Goal: Task Accomplishment & Management: Manage account settings

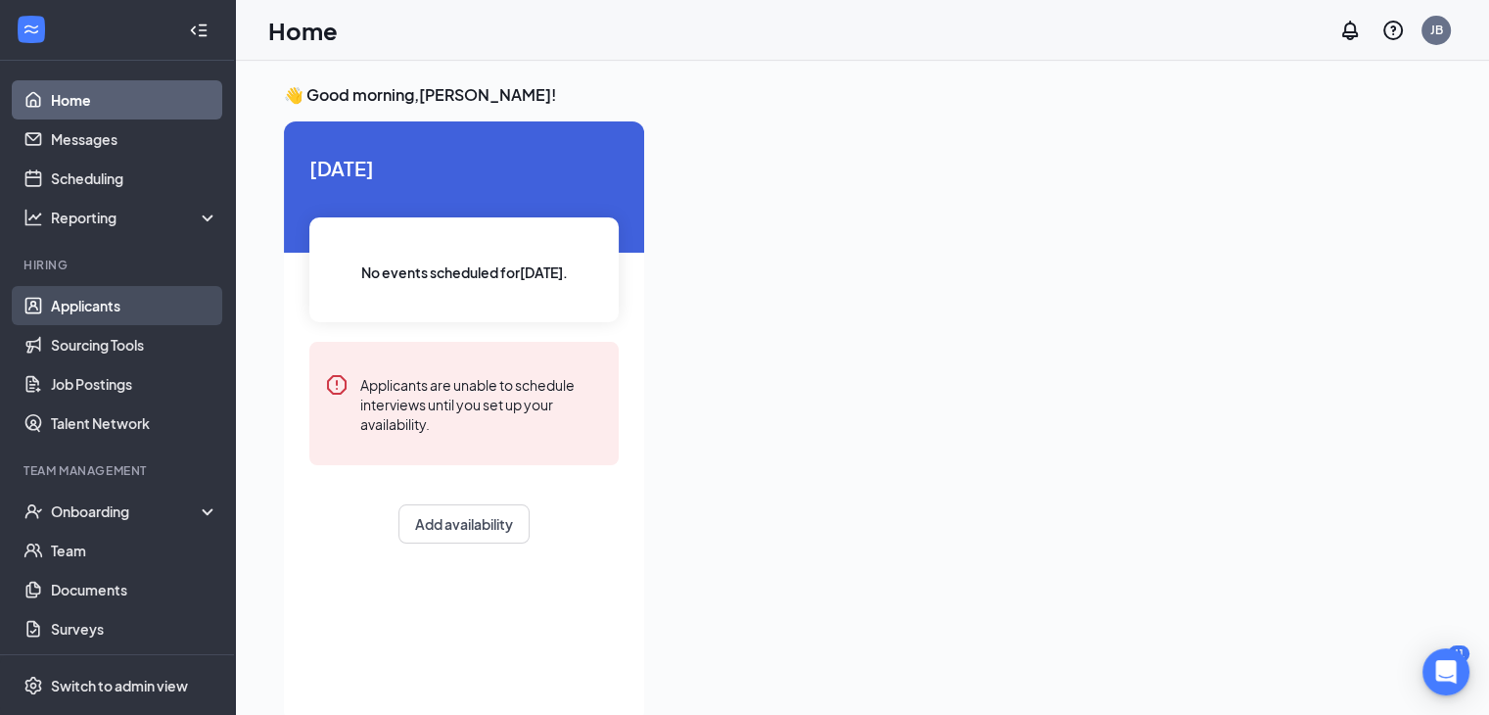
click at [96, 305] on link "Applicants" at bounding box center [134, 305] width 167 height 39
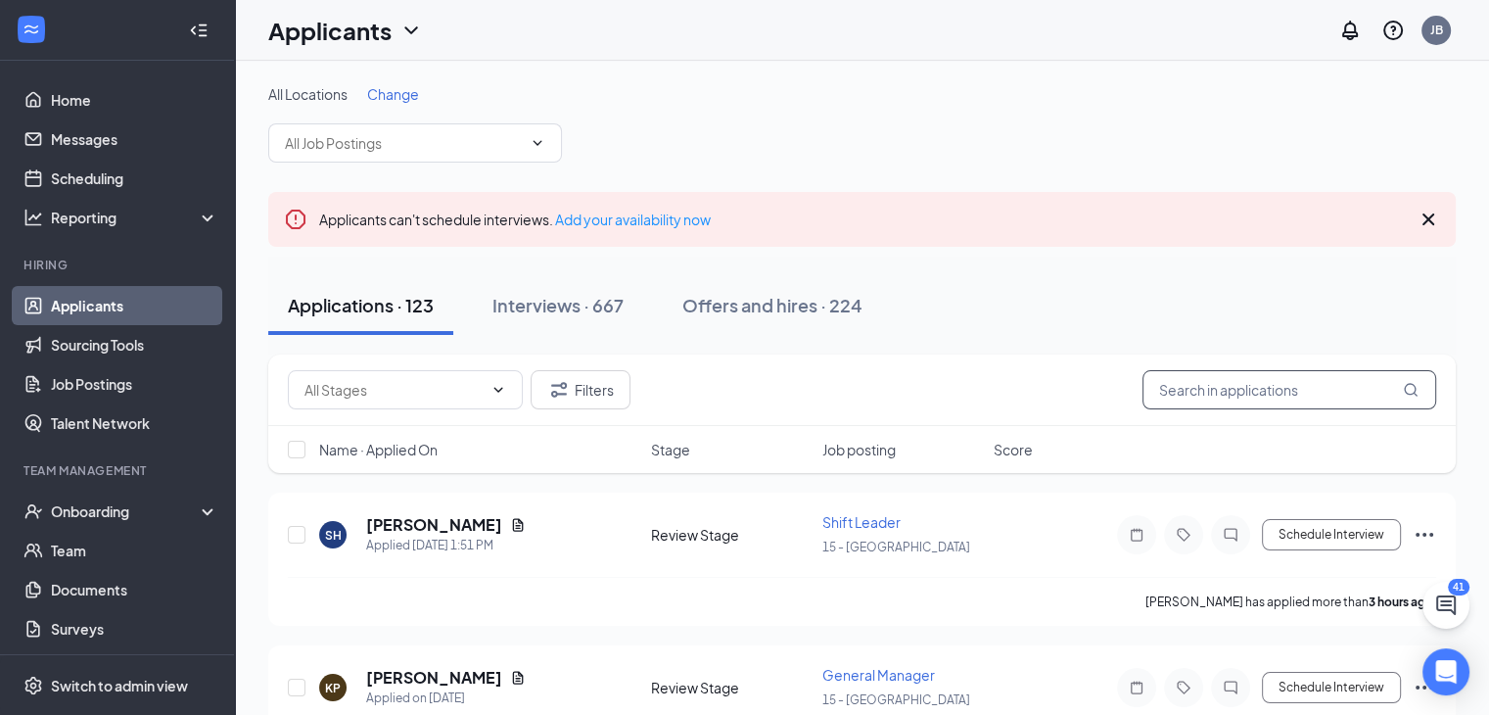
click at [1278, 396] on input "text" at bounding box center [1290, 389] width 294 height 39
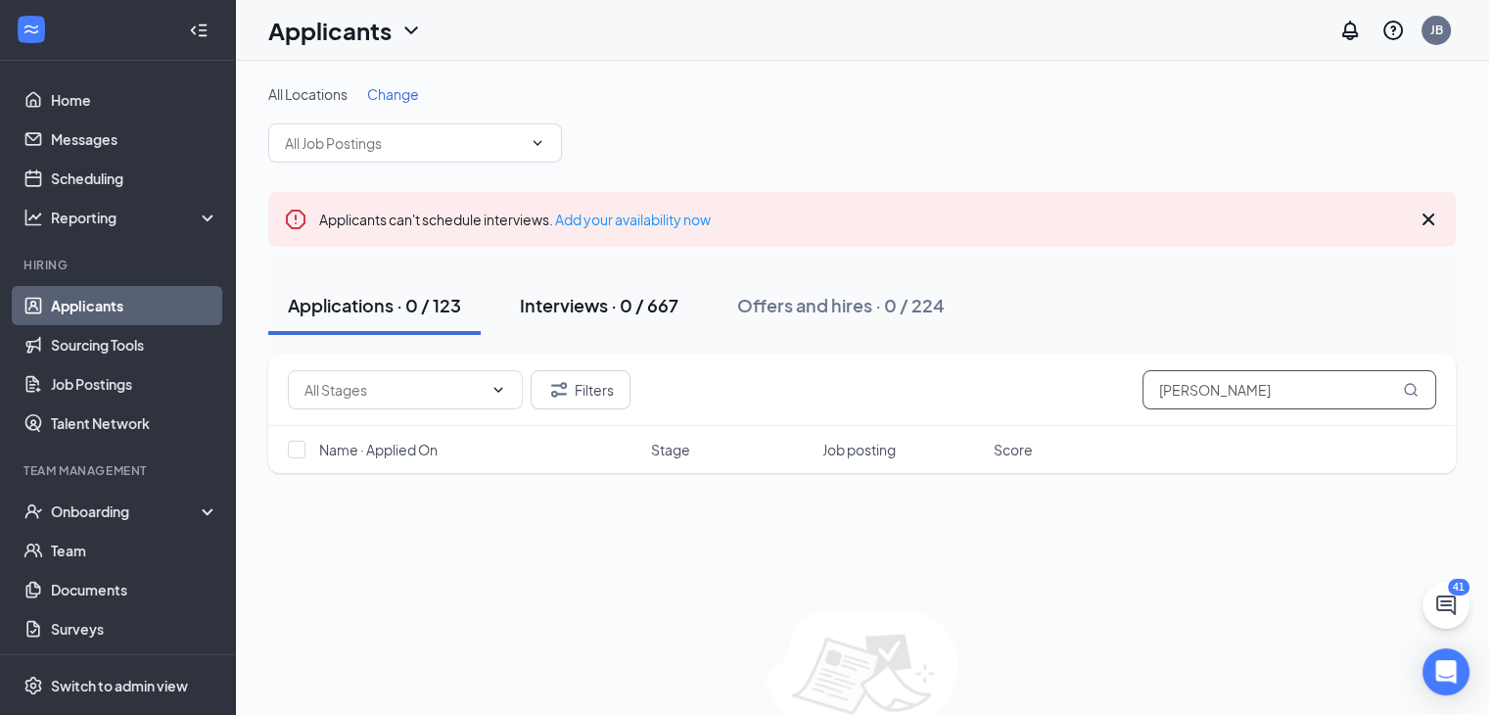
type input "[PERSON_NAME]"
click at [607, 308] on div "Interviews · 0 / 667" at bounding box center [599, 305] width 159 height 24
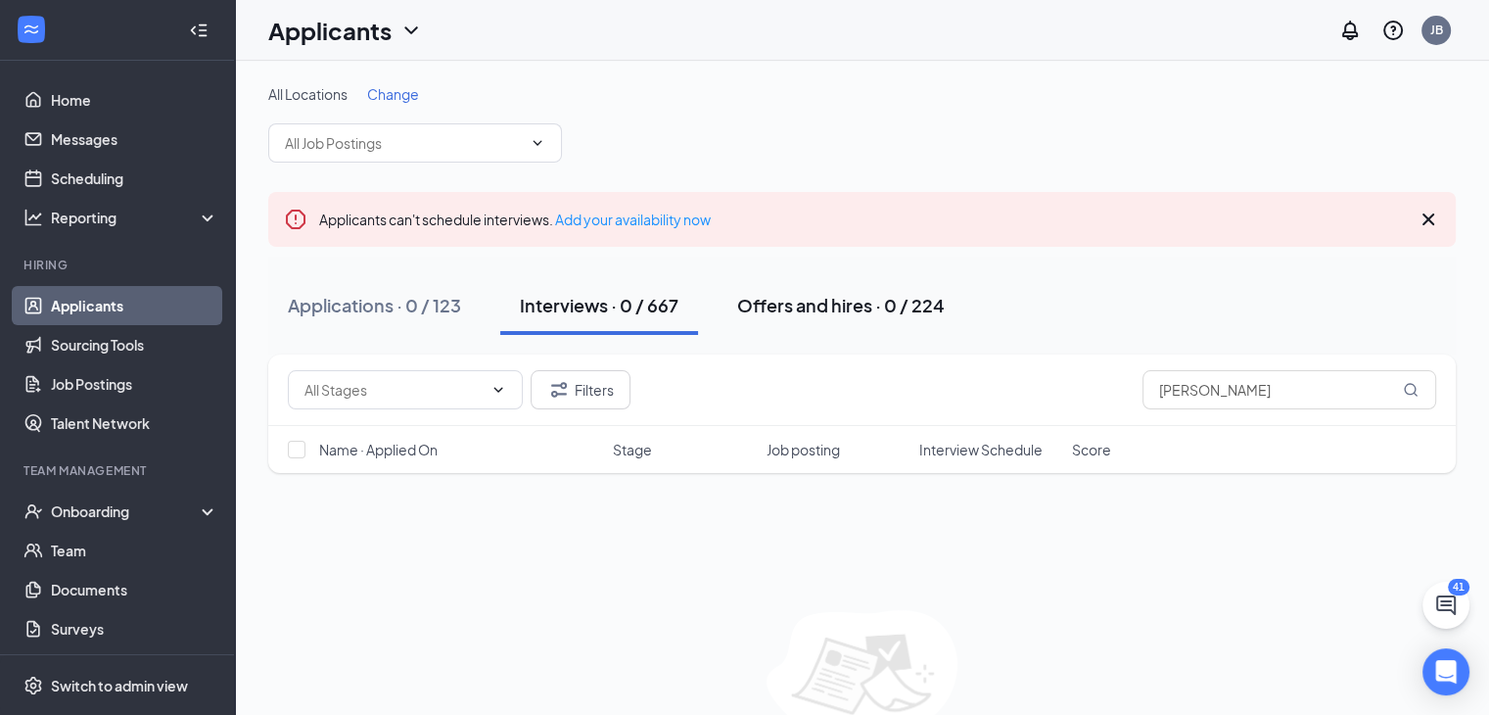
click at [817, 301] on div "Offers and hires · 0 / 224" at bounding box center [841, 305] width 208 height 24
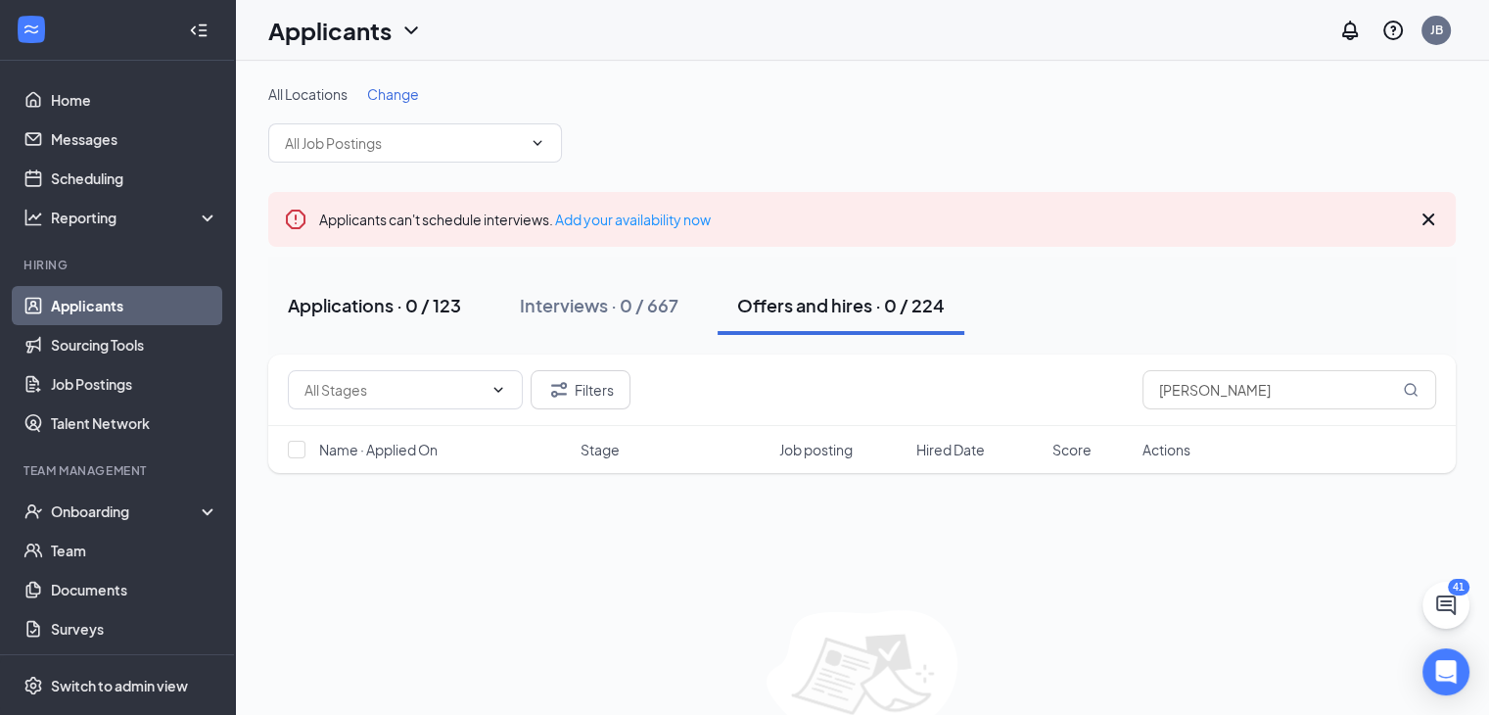
click at [376, 309] on div "Applications · 0 / 123" at bounding box center [374, 305] width 173 height 24
